Goal: Information Seeking & Learning: Learn about a topic

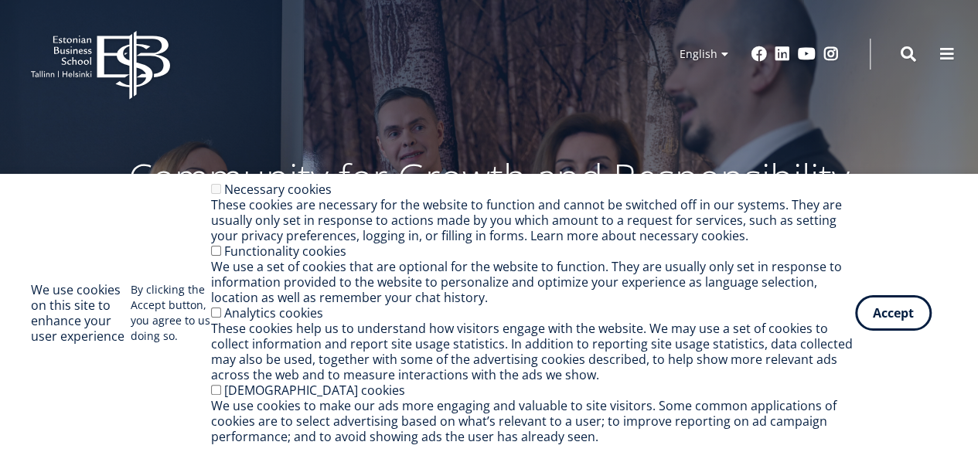
click at [894, 111] on div "Community for Growth and Responsibility EBS High School Bachelor's Studies Mast…" at bounding box center [489, 185] width 978 height 371
click at [900, 336] on div "We use cookies on this site to enhance your user experience By clicking the Acc…" at bounding box center [489, 313] width 916 height 263
click at [893, 311] on button "Accept" at bounding box center [893, 310] width 77 height 36
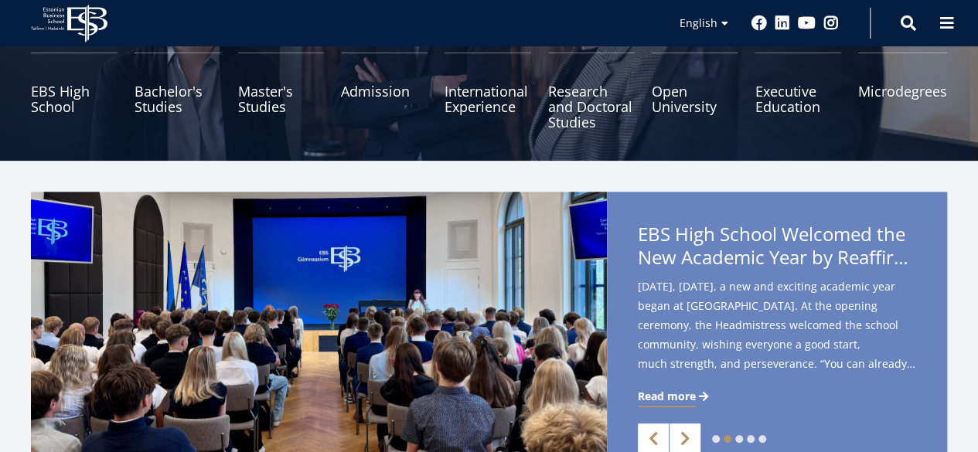
scroll to position [180, 0]
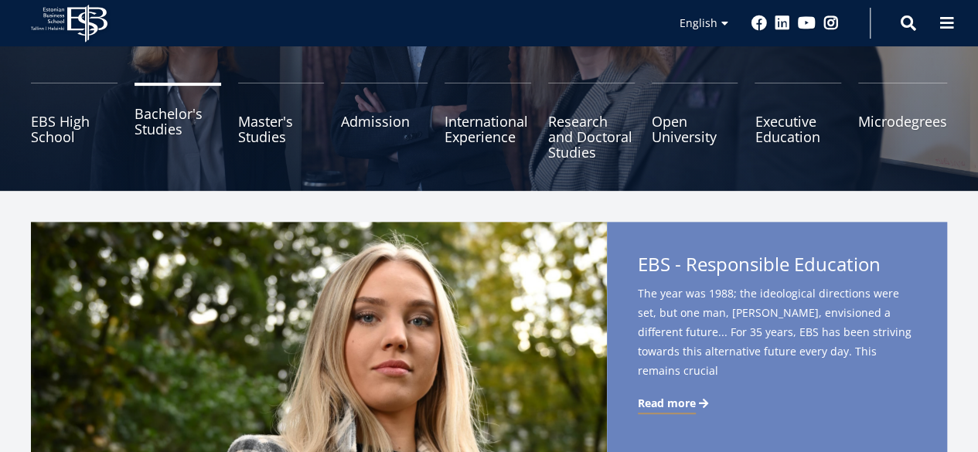
click at [161, 137] on link "Bachelor's Studies" at bounding box center [177, 121] width 87 height 77
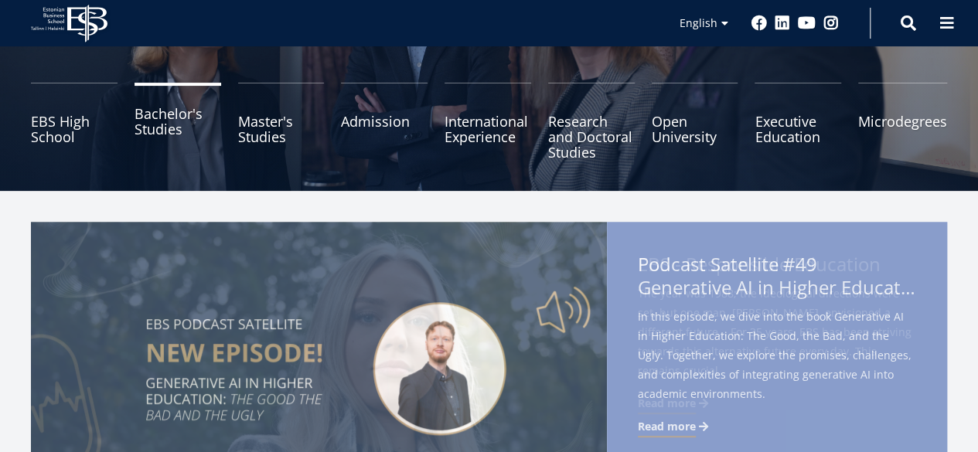
click at [162, 113] on link "Bachelor's Studies" at bounding box center [177, 121] width 87 height 77
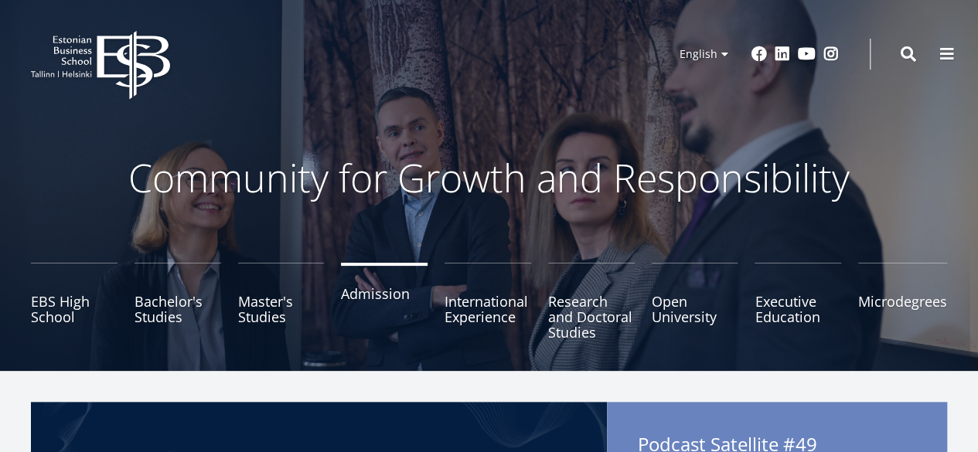
click at [373, 295] on link "Admission" at bounding box center [384, 301] width 87 height 77
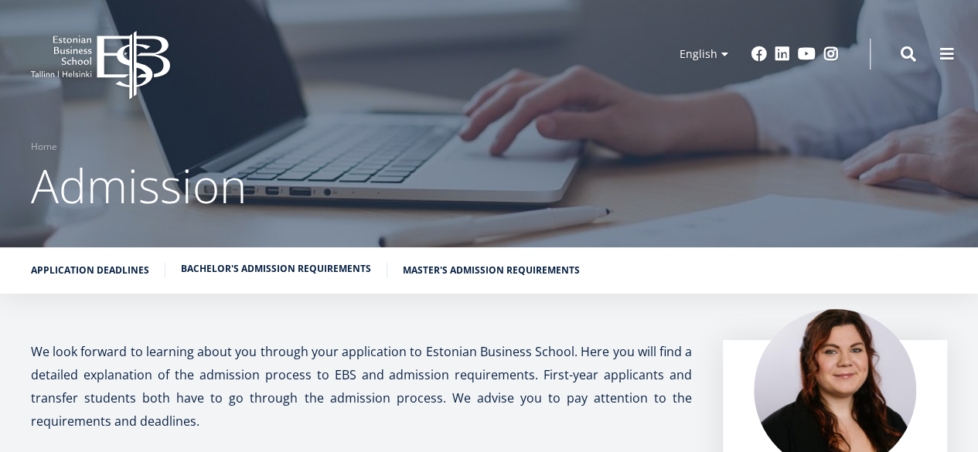
click at [329, 266] on link "Bachelor's admission requirements" at bounding box center [276, 268] width 190 height 15
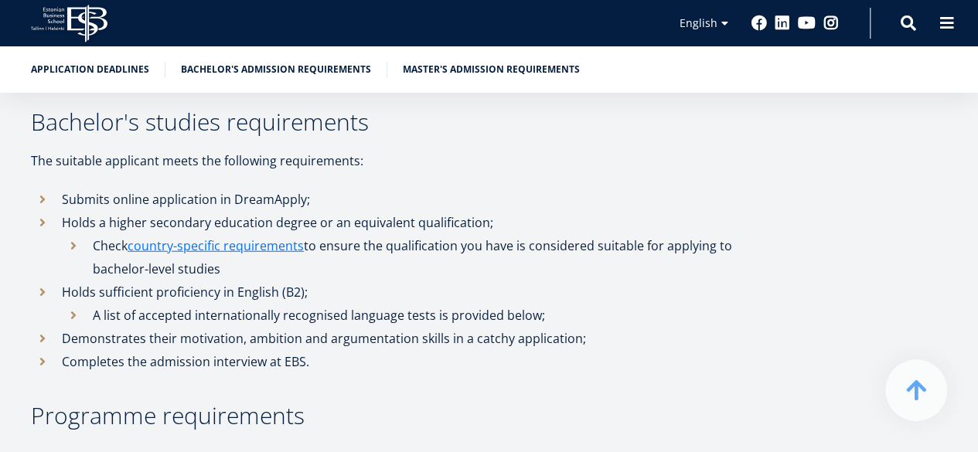
scroll to position [1901, 0]
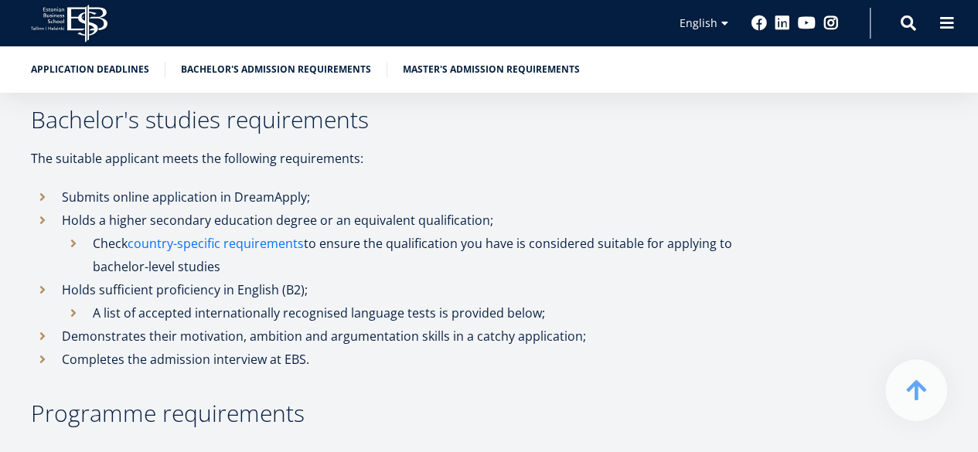
click at [212, 232] on link "country-specific requirements" at bounding box center [216, 243] width 176 height 23
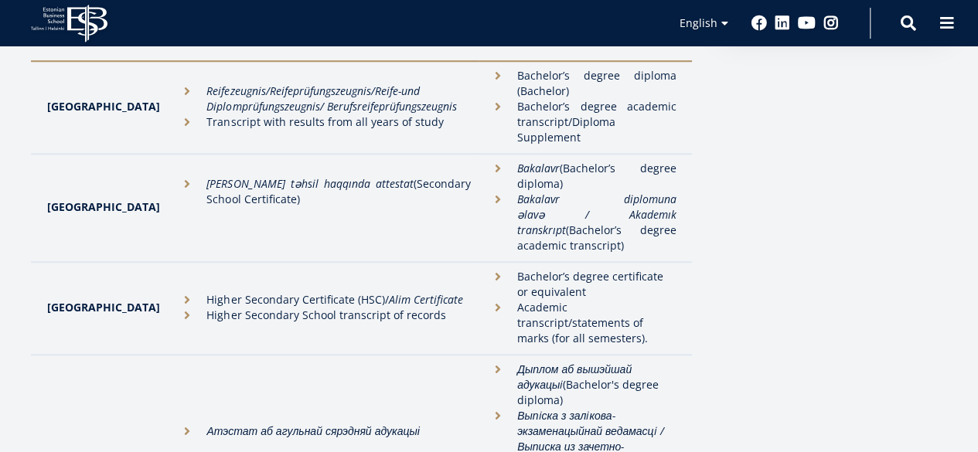
scroll to position [595, 0]
click at [486, 269] on li "Bachelor’s degree certificate or equivalent" at bounding box center [581, 284] width 190 height 31
click at [486, 300] on li "Academic transcript/statements of marks (for all semesters)." at bounding box center [581, 323] width 190 height 46
click at [303, 308] on li "Higher Secondary School transcript of records" at bounding box center [322, 315] width 295 height 15
click at [175, 292] on li "Higher Secondary Certificate (HSC)/ Alim Certificate" at bounding box center [322, 299] width 295 height 15
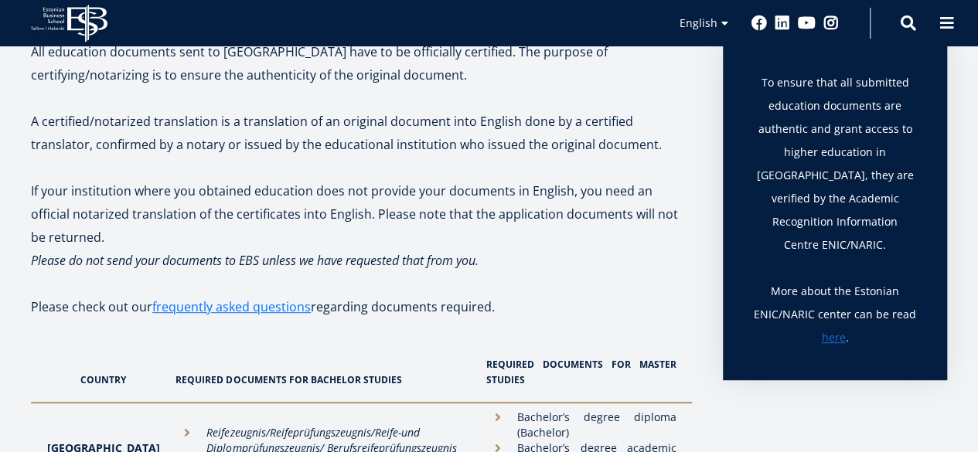
scroll to position [251, 0]
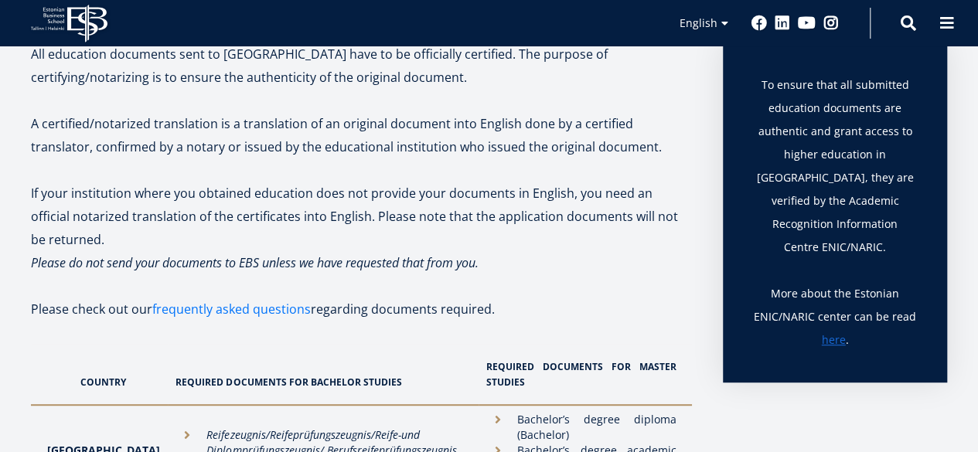
click at [271, 313] on link "frequently asked questions" at bounding box center [231, 309] width 158 height 23
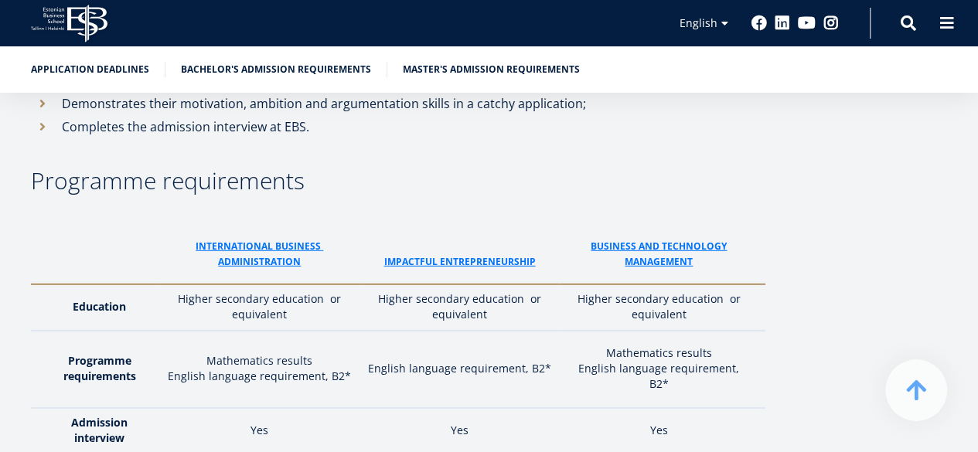
scroll to position [2136, 0]
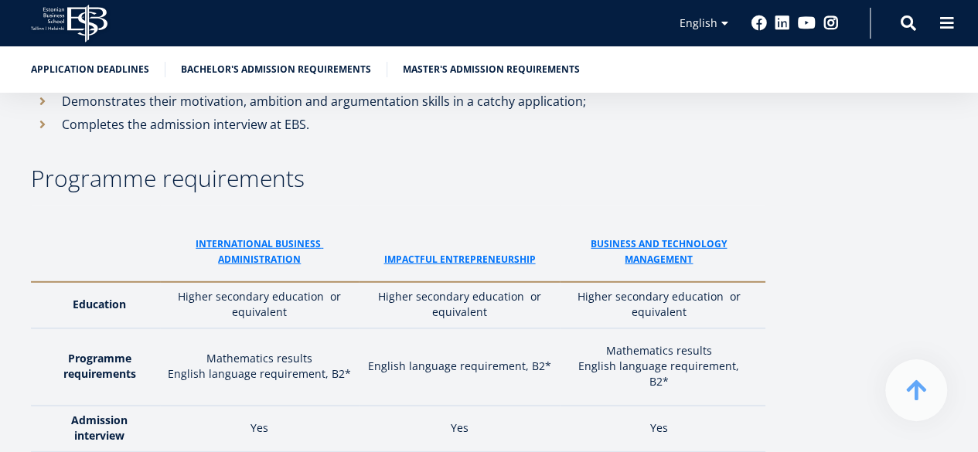
click at [280, 282] on td "Higher secondary education or equivalent" at bounding box center [259, 305] width 199 height 46
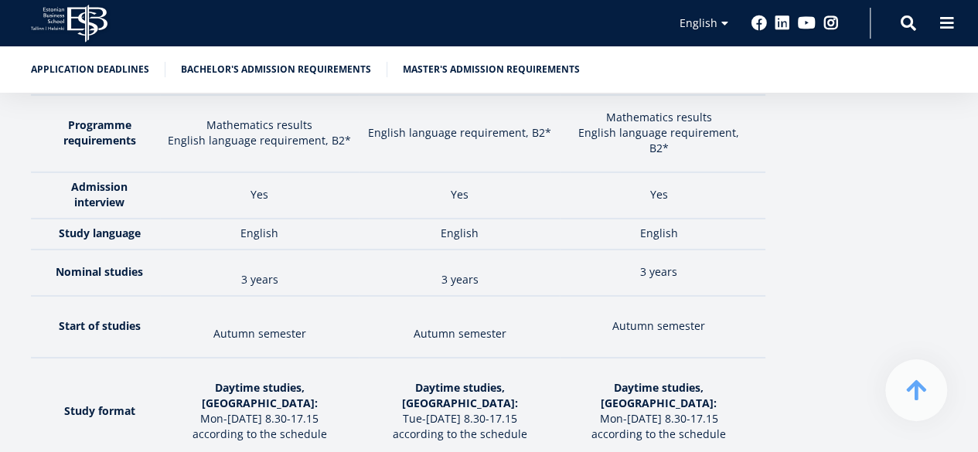
scroll to position [2286, 0]
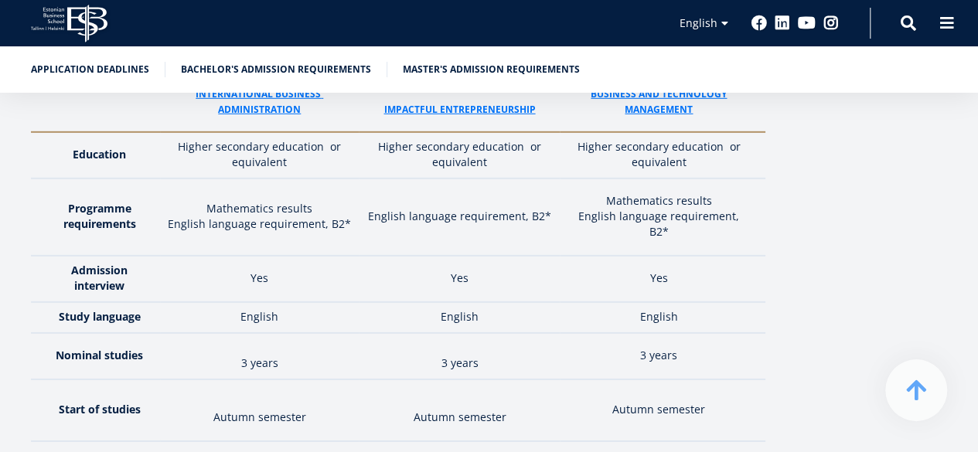
click at [312, 58] on div "Application deadlines Bachelor's admission requirements Master's admission requ…" at bounding box center [489, 69] width 978 height 46
click at [270, 63] on link "Bachelor's admission requirements" at bounding box center [276, 67] width 190 height 15
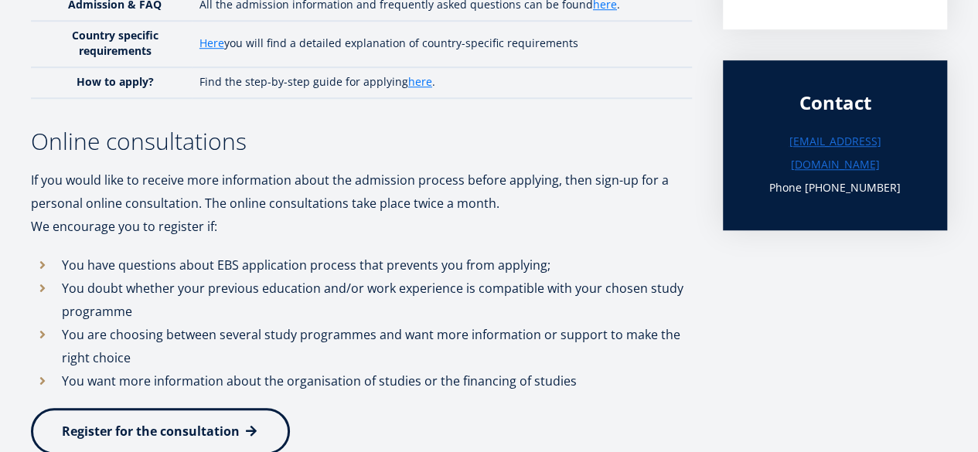
scroll to position [0, 0]
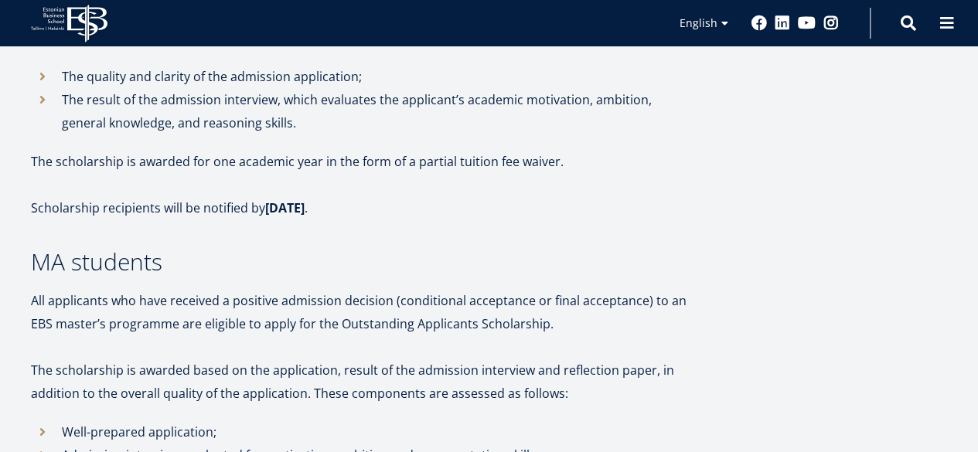
scroll to position [697, 0]
